Goal: Task Accomplishment & Management: Use online tool/utility

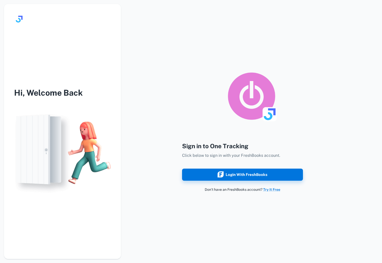
click at [241, 176] on div "Login with FreshBooks" at bounding box center [243, 175] width 50 height 7
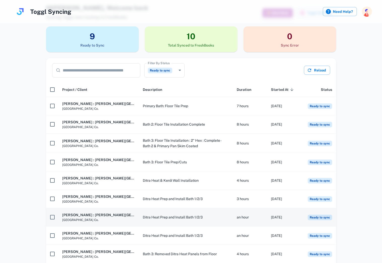
scroll to position [25, 0]
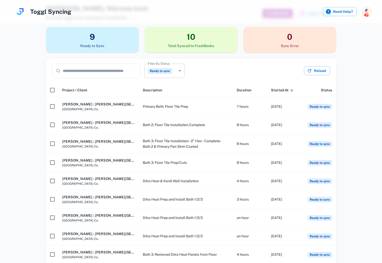
click at [181, 71] on body "**********" at bounding box center [191, 106] width 382 height 263
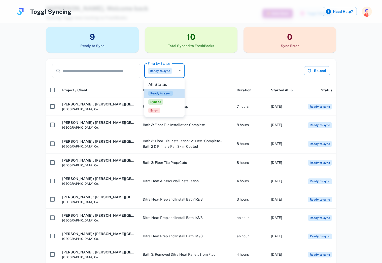
click at [158, 103] on span "Synced" at bounding box center [156, 102] width 15 height 6
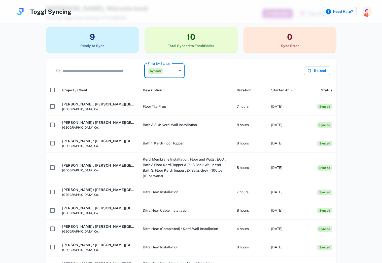
click at [175, 73] on body "Toggl Syncing Need Help? Hi [PERSON_NAME] , Welcome back Syncing Toggl time tra…" at bounding box center [191, 106] width 382 height 263
click at [163, 94] on span "Ready to sync" at bounding box center [161, 94] width 24 height 6
type input "**********"
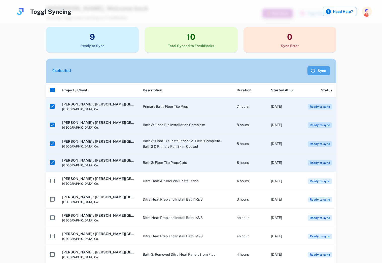
click at [318, 69] on button "Sync" at bounding box center [319, 70] width 23 height 9
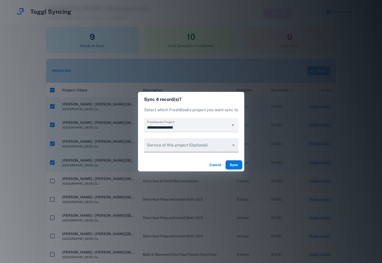
click at [192, 145] on body "Toggl Syncing Need Help? Hi Gavin , Welcome back Syncing Toggl time tracking to…" at bounding box center [191, 106] width 382 height 263
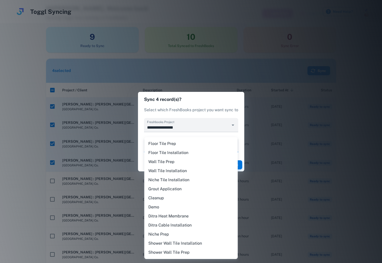
click at [231, 99] on div at bounding box center [191, 131] width 382 height 263
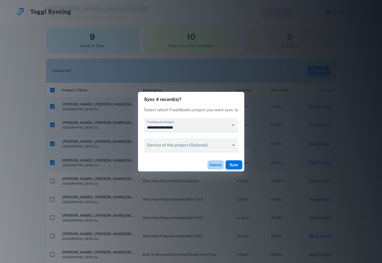
click at [215, 167] on button "Cancel" at bounding box center [216, 165] width 16 height 9
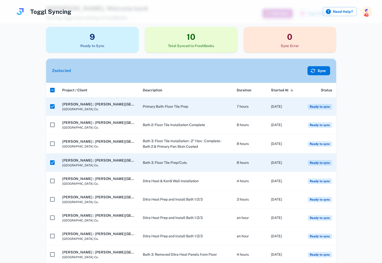
click at [317, 71] on button "Sync" at bounding box center [319, 70] width 23 height 9
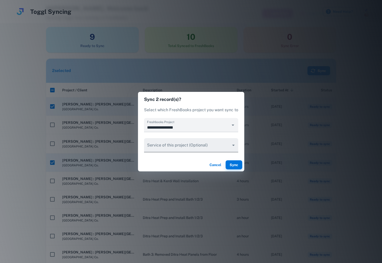
click at [176, 146] on body "Toggl Syncing Need Help? Hi Gavin , Welcome back Syncing Toggl time tracking to…" at bounding box center [191, 106] width 382 height 263
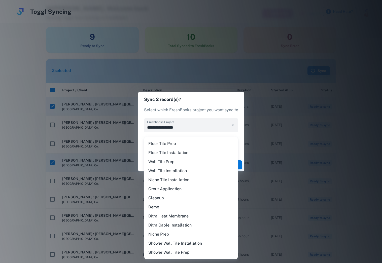
click at [171, 145] on li "Floor Tile Prep" at bounding box center [191, 143] width 94 height 9
type input "********"
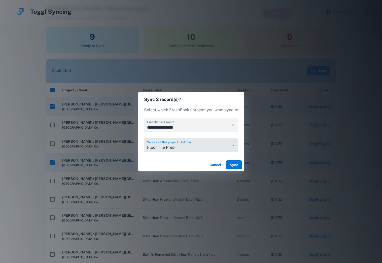
click at [237, 164] on button "Sync" at bounding box center [234, 165] width 17 height 9
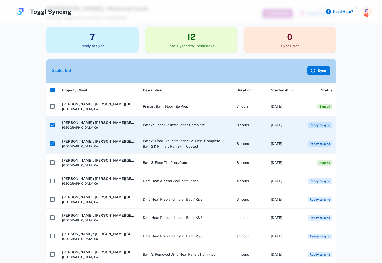
click at [318, 74] on button "Sync" at bounding box center [319, 70] width 23 height 9
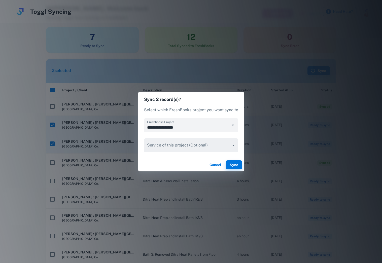
click at [177, 144] on body "Toggl Syncing Need Help? Hi Gavin , Welcome back Syncing Toggl time tracking to…" at bounding box center [191, 106] width 382 height 263
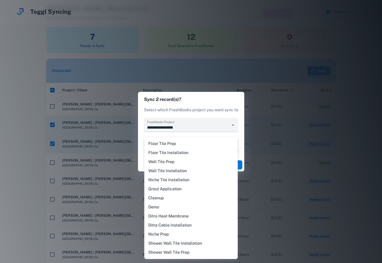
click at [174, 153] on li "Floor Tile Installation" at bounding box center [191, 153] width 94 height 9
type input "********"
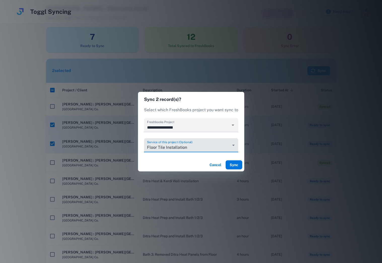
click at [231, 165] on button "Sync" at bounding box center [234, 165] width 17 height 9
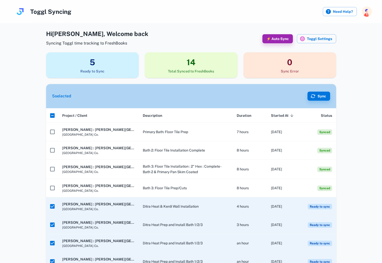
scroll to position [0, 0]
click at [312, 39] on button "Toggl Settings" at bounding box center [316, 38] width 39 height 9
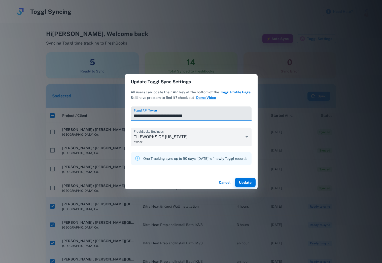
click at [228, 182] on button "Cancel" at bounding box center [225, 182] width 16 height 9
